Goal: Task Accomplishment & Management: Use online tool/utility

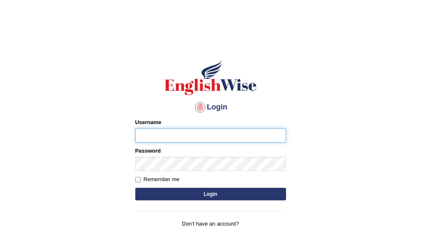
type input "Vallarie97"
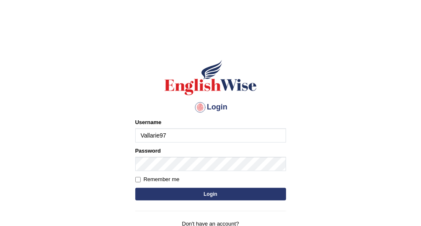
click at [211, 190] on button "Login" at bounding box center [210, 193] width 151 height 13
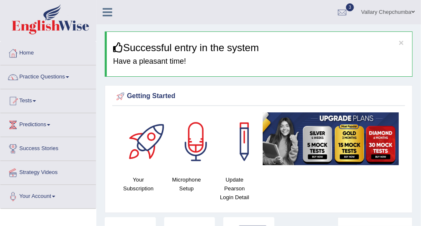
click at [250, 92] on div "Getting Started" at bounding box center [258, 96] width 288 height 13
click at [36, 101] on span at bounding box center [34, 101] width 3 height 2
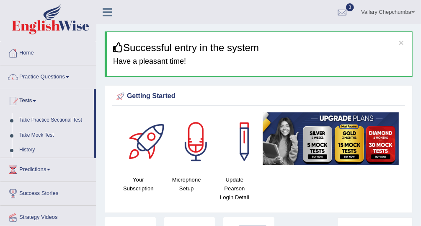
click at [345, 13] on div at bounding box center [342, 12] width 13 height 13
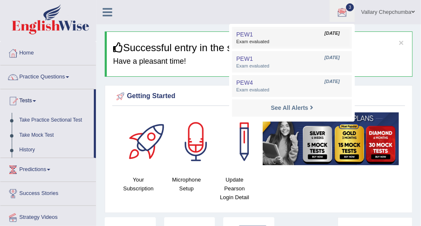
click at [299, 34] on link "PEW1 Aug 24, 2025 Exam evaluated" at bounding box center [291, 38] width 115 height 18
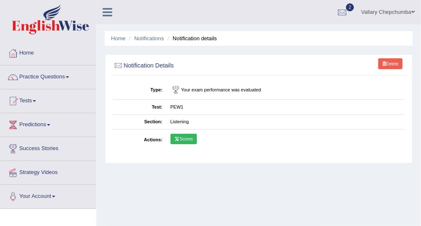
click at [185, 137] on link "Scores" at bounding box center [183, 138] width 26 height 11
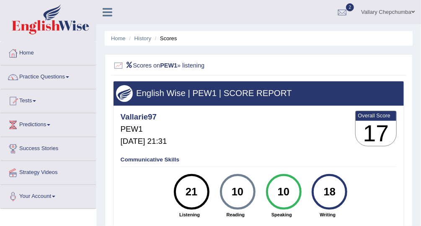
click at [165, 39] on li "Scores" at bounding box center [165, 38] width 24 height 8
click at [146, 40] on link "History" at bounding box center [142, 38] width 17 height 6
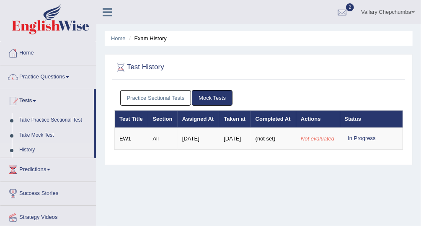
click at [342, 10] on div at bounding box center [342, 12] width 13 height 13
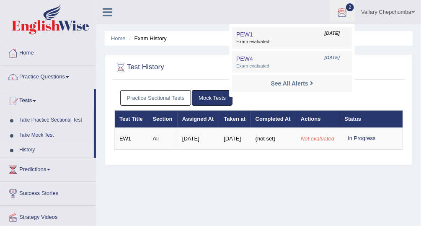
click at [316, 39] on span "Exam evaluated" at bounding box center [291, 41] width 111 height 7
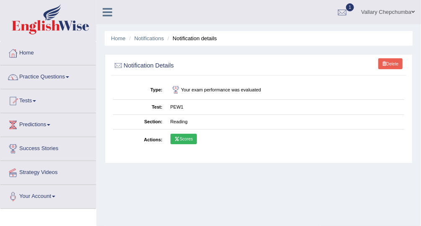
click at [185, 136] on link "Scores" at bounding box center [183, 138] width 26 height 11
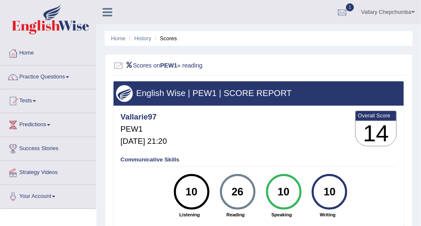
click at [173, 39] on li "Scores" at bounding box center [165, 38] width 24 height 8
click at [148, 39] on link "History" at bounding box center [142, 38] width 17 height 6
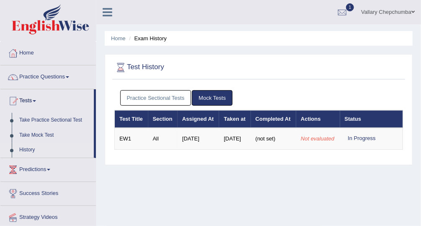
click at [346, 10] on div at bounding box center [342, 12] width 13 height 13
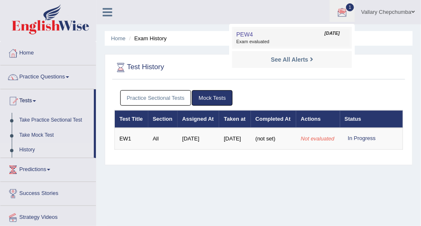
click at [317, 41] on span "Exam evaluated" at bounding box center [291, 41] width 111 height 7
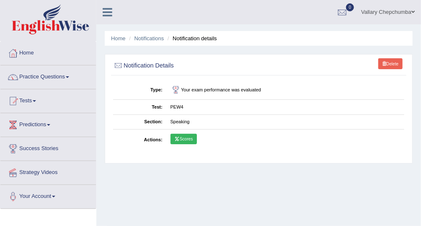
click at [174, 138] on icon at bounding box center [176, 138] width 5 height 4
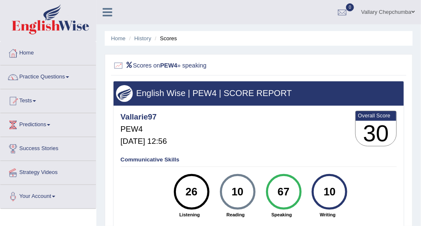
click at [168, 37] on li "Scores" at bounding box center [165, 38] width 24 height 8
click at [149, 38] on link "History" at bounding box center [142, 38] width 17 height 6
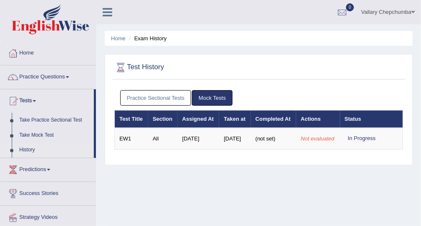
click at [164, 100] on link "Practice Sectional Tests" at bounding box center [155, 97] width 71 height 15
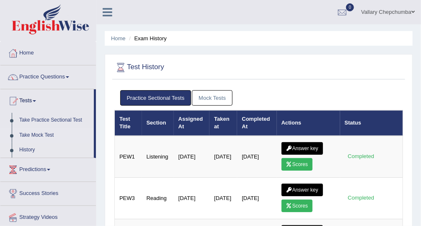
click at [64, 137] on link "Take Mock Test" at bounding box center [54, 135] width 78 height 15
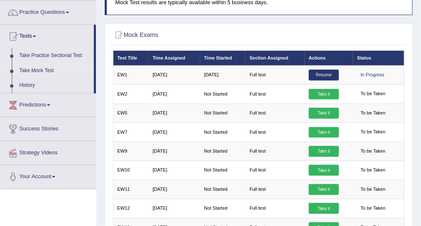
scroll to position [65, 0]
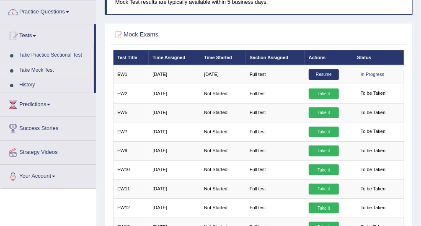
click at [41, 107] on link "Predictions" at bounding box center [47, 103] width 95 height 21
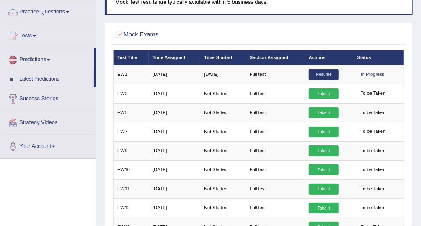
click at [47, 80] on link "Latest Predictions" at bounding box center [54, 79] width 78 height 15
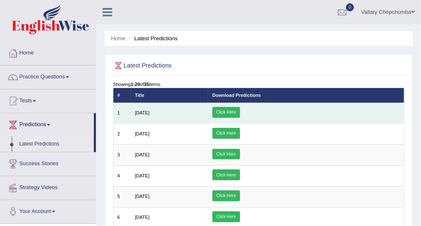
click at [240, 110] on link "Click Here" at bounding box center [226, 112] width 28 height 11
click at [25, 100] on link "Tests" at bounding box center [47, 99] width 95 height 21
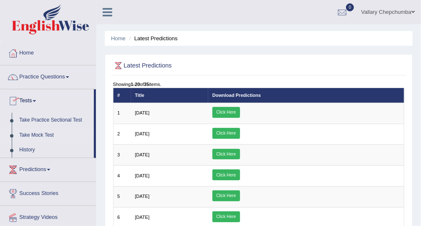
click at [30, 132] on link "Take Mock Test" at bounding box center [54, 135] width 78 height 15
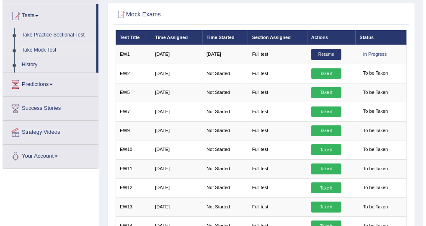
scroll to position [80, 0]
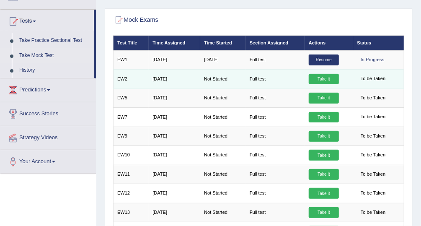
click at [329, 77] on link "Take it" at bounding box center [323, 79] width 30 height 11
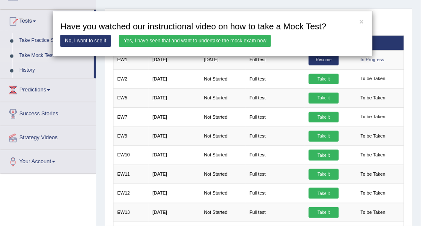
click at [251, 39] on link "Yes, I have seen that and want to undertake the mock exam now" at bounding box center [195, 41] width 152 height 12
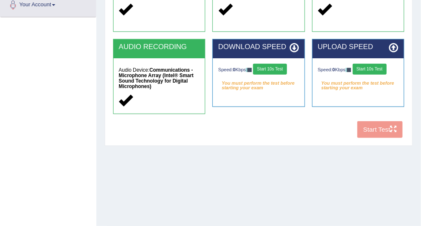
scroll to position [191, 0]
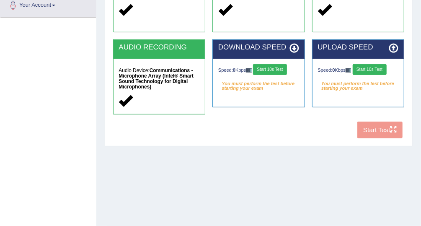
click at [279, 69] on button "Start 10s Test" at bounding box center [270, 69] width 34 height 11
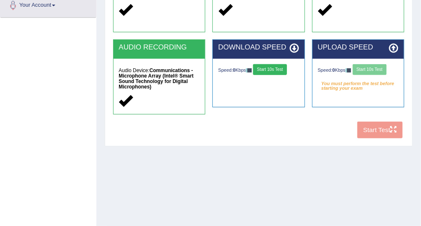
click at [378, 68] on div "Speed: 0 Kbps Start 10s Test" at bounding box center [358, 70] width 81 height 13
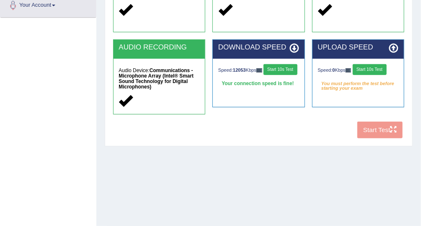
click at [375, 69] on button "Start 10s Test" at bounding box center [369, 69] width 34 height 11
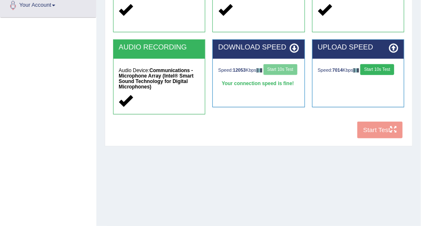
click at [381, 68] on button "Start 10s Test" at bounding box center [377, 69] width 34 height 11
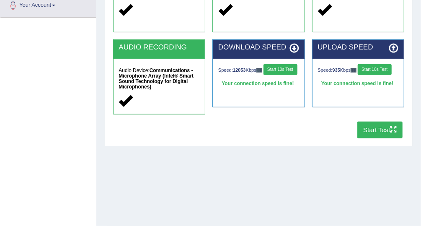
click at [383, 127] on button "Start Test" at bounding box center [380, 129] width 46 height 16
